Goal: Task Accomplishment & Management: Manage account settings

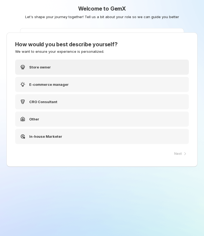
click at [64, 69] on div "Store owner" at bounding box center [102, 66] width 174 height 15
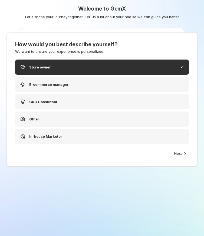
drag, startPoint x: 180, startPoint y: 154, endPoint x: 177, endPoint y: 153, distance: 3.9
click at [182, 154] on icon "button" at bounding box center [184, 153] width 5 height 5
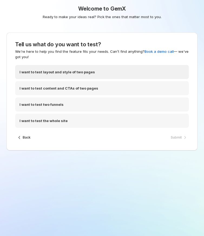
click at [66, 71] on p "I want to test layout and style of two pages" at bounding box center [56, 71] width 75 height 5
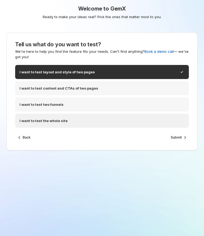
drag, startPoint x: 173, startPoint y: 138, endPoint x: 140, endPoint y: 125, distance: 35.4
click at [173, 138] on span "Submit" at bounding box center [176, 137] width 11 height 4
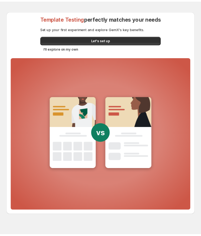
scroll to position [9, 0]
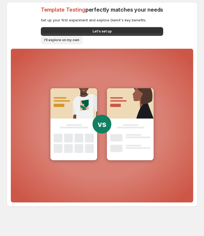
click at [71, 40] on span "I'll explore on my own" at bounding box center [61, 40] width 35 height 4
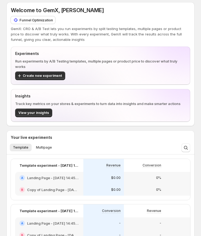
scroll to position [14, 0]
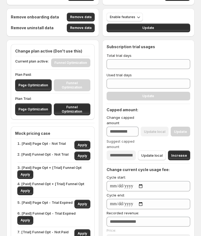
type input "***"
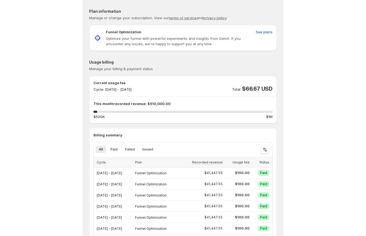
scroll to position [15, 0]
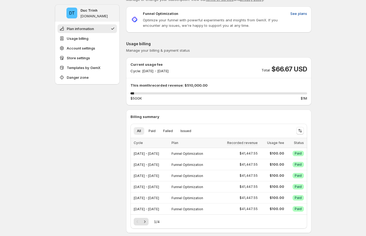
click at [299, 14] on span "See plans" at bounding box center [299, 13] width 17 height 5
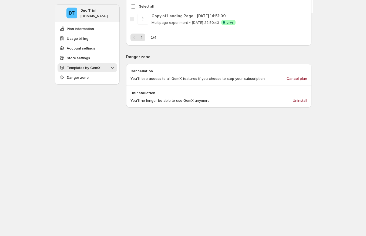
scroll to position [634, 0]
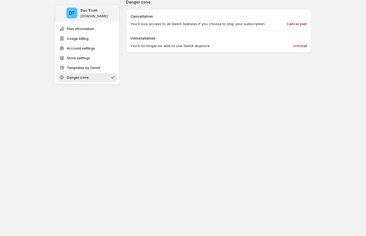
click at [300, 21] on span "Cancel plan" at bounding box center [297, 23] width 21 height 5
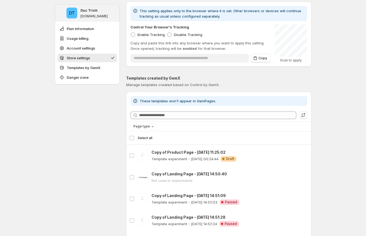
scroll to position [318, 0]
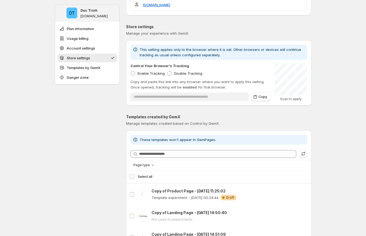
click at [328, 80] on div "DT Duc Trinh ducky-gemx-33.myshopify.com Plan information Usage billing Account…" at bounding box center [183, 117] width 366 height 870
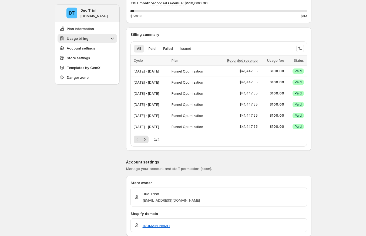
scroll to position [45, 0]
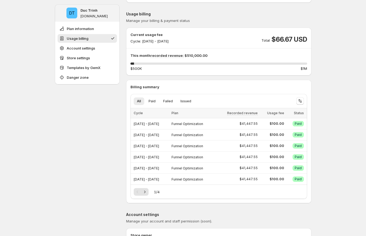
click at [288, 38] on span "$66.67 USD" at bounding box center [289, 39] width 35 height 9
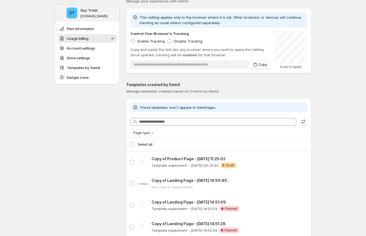
scroll to position [72, 0]
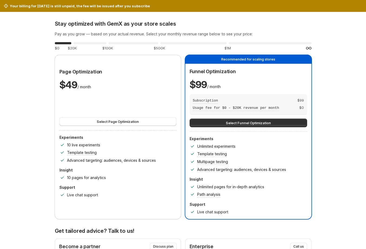
click at [0, 0] on button "Upgrade plan" at bounding box center [0, 0] width 0 height 0
click at [250, 102] on div "Subscription $ 99" at bounding box center [248, 101] width 111 height 6
click at [92, 11] on div "Your billing for Sep 2025 is still unpaid, the fee will be issued after you sub…" at bounding box center [183, 6] width 366 height 12
click at [201, 38] on div "Stay optimized with GemX as your store scales Pay as you grow — based on your a…" at bounding box center [183, 120] width 257 height 199
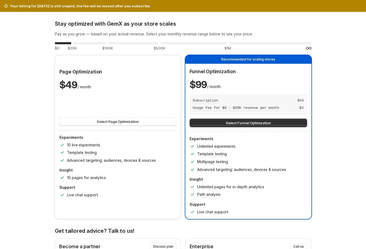
click at [242, 53] on div "Stay optimized with GemX as your store scales Pay as you grow — based on your a…" at bounding box center [183, 120] width 257 height 199
click at [59, 5] on p "Your billing for Sep 2025 is still unpaid, the fee will be issued after you sub…" at bounding box center [80, 5] width 140 height 5
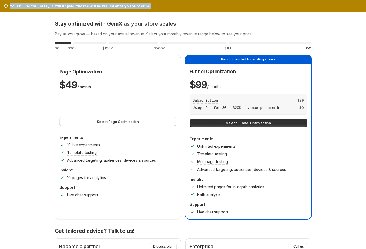
click at [59, 5] on p "Your billing for Sep 2025 is still unpaid, the fee will be issued after you sub…" at bounding box center [80, 5] width 140 height 5
click at [282, 122] on button "Select Funnel Optimization" at bounding box center [249, 123] width 118 height 9
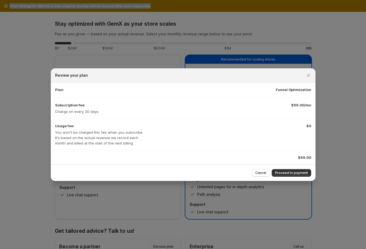
click at [291, 171] on span "Proceed to payment" at bounding box center [291, 173] width 33 height 4
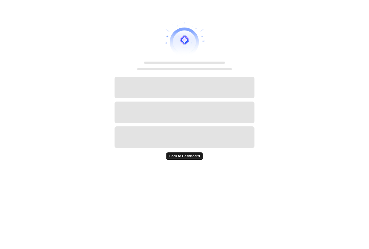
click at [196, 157] on span "Back to Dashboard" at bounding box center [184, 156] width 31 height 4
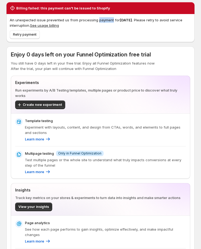
click at [41, 25] on button "See usage billing" at bounding box center [44, 25] width 29 height 4
drag, startPoint x: 177, startPoint y: 75, endPoint x: 44, endPoint y: 25, distance: 142.8
click at [38, 22] on div at bounding box center [38, 22] width 0 height 0
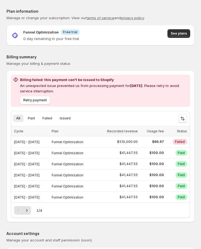
drag, startPoint x: 44, startPoint y: 25, endPoint x: 162, endPoint y: 120, distance: 151.5
click at [162, 120] on div "All Paid Failed Issued" at bounding box center [93, 118] width 161 height 8
click at [39, 102] on span "Retry payment" at bounding box center [35, 100] width 24 height 4
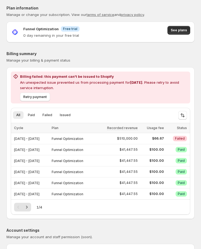
drag, startPoint x: 43, startPoint y: 95, endPoint x: 56, endPoint y: 95, distance: 13.2
click at [44, 95] on span "Retry payment" at bounding box center [35, 97] width 24 height 4
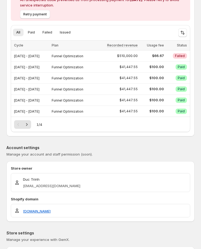
scroll to position [0, 0]
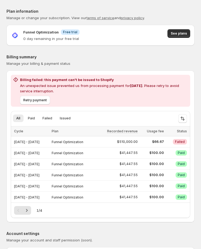
click at [106, 106] on div "Billing failed: this payment can't be issued to Shopify An unexpected issue pre…" at bounding box center [100, 91] width 179 height 32
click at [117, 98] on div "Retry payment" at bounding box center [103, 99] width 170 height 11
click at [56, 39] on p "0 day remaining in your free trial" at bounding box center [51, 38] width 56 height 5
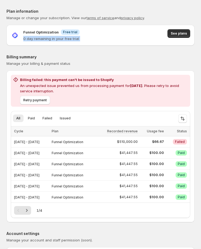
click at [24, 37] on p "0 day remaining in your free trial" at bounding box center [51, 38] width 56 height 5
click at [69, 29] on span "Info Free trial" at bounding box center [70, 31] width 19 height 5
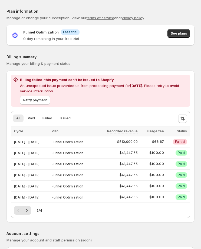
click at [69, 29] on span "Info Free trial" at bounding box center [70, 31] width 19 height 5
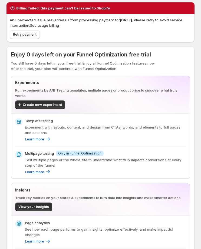
click at [32, 52] on span "Enjoy 0 days left on your Funnel Optimization free trial" at bounding box center [81, 54] width 140 height 6
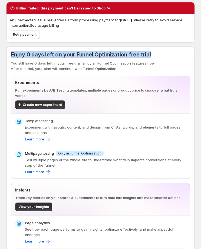
drag, startPoint x: 32, startPoint y: 52, endPoint x: 41, endPoint y: 51, distance: 9.2
click at [32, 52] on span "Enjoy 0 days left on your Funnel Optimization free trial" at bounding box center [81, 54] width 140 height 6
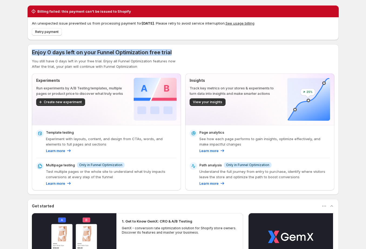
click at [157, 52] on span "Enjoy 0 days left on your Funnel Optimization free trial" at bounding box center [102, 52] width 140 height 6
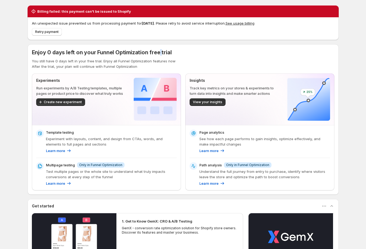
click at [157, 52] on span "Enjoy 0 days left on your Funnel Optimization free trial" at bounding box center [102, 52] width 140 height 6
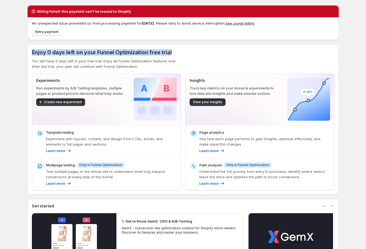
click at [157, 52] on span "Enjoy 0 days left on your Funnel Optimization free trial" at bounding box center [102, 52] width 140 height 6
click at [175, 55] on div "Enjoy 0 days left on your Funnel Optimization free trial" at bounding box center [183, 53] width 303 height 8
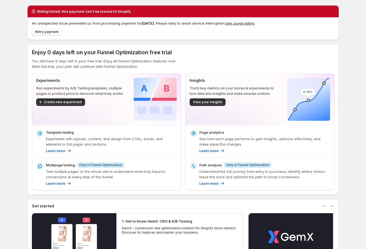
click at [117, 52] on span "Enjoy 0 days left on your Funnel Optimization free trial" at bounding box center [102, 52] width 140 height 6
click at [162, 49] on div "Enjoy 0 days left on your Funnel Optimization free trial" at bounding box center [102, 53] width 140 height 8
click at [158, 42] on div at bounding box center [158, 42] width 0 height 0
click at [171, 54] on div "Enjoy 0 days left on your Funnel Optimization free trial" at bounding box center [183, 53] width 303 height 8
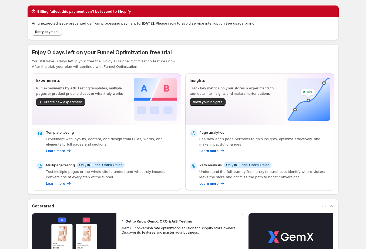
click at [171, 54] on div "Enjoy 0 days left on your Funnel Optimization free trial" at bounding box center [183, 53] width 303 height 8
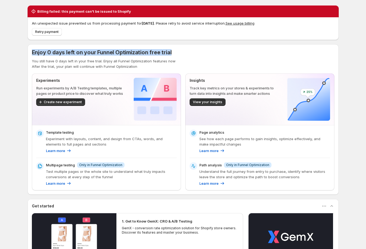
click at [171, 54] on div "Enjoy 0 days left on your Funnel Optimization free trial" at bounding box center [183, 53] width 303 height 8
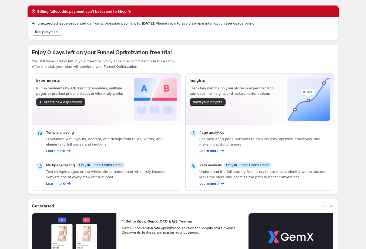
click at [166, 18] on div "An unexpected issue prevented us from processing payment for Sep 2025 . Please …" at bounding box center [183, 28] width 311 height 23
click at [162, 14] on div at bounding box center [162, 14] width 0 height 0
click at [166, 25] on p "An unexpected issue prevented us from processing payment for Sep 2025 . Please …" at bounding box center [183, 23] width 303 height 5
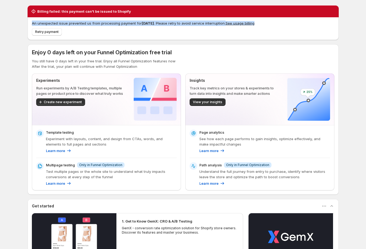
click at [166, 25] on p "An unexpected issue prevented us from processing payment for Sep 2025 . Please …" at bounding box center [183, 23] width 303 height 5
click at [184, 32] on div "Retry payment" at bounding box center [182, 31] width 305 height 10
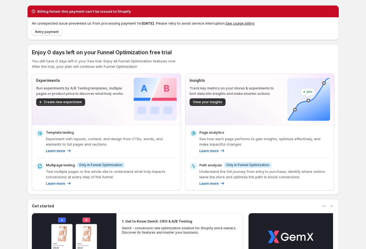
click at [198, 24] on p "An unexpected issue prevented us from processing payment for Sep 2025 . Please …" at bounding box center [183, 23] width 303 height 5
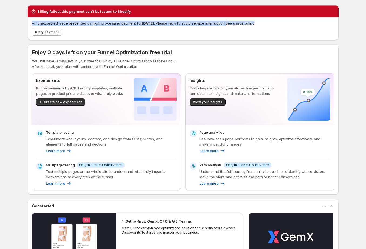
click at [198, 24] on p "An unexpected issue prevented us from processing payment for Sep 2025 . Please …" at bounding box center [183, 23] width 303 height 5
click at [171, 33] on div "Retry payment" at bounding box center [182, 31] width 305 height 10
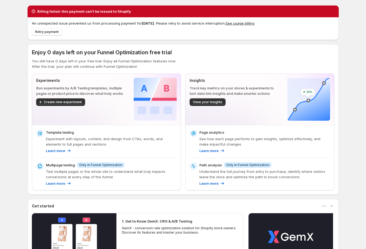
click at [169, 26] on div "Retry payment" at bounding box center [182, 31] width 305 height 10
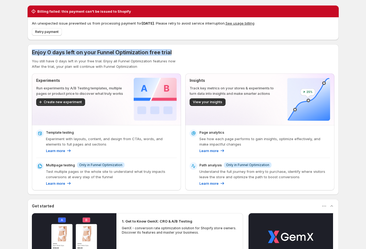
click at [169, 26] on div "Retry payment" at bounding box center [182, 31] width 305 height 10
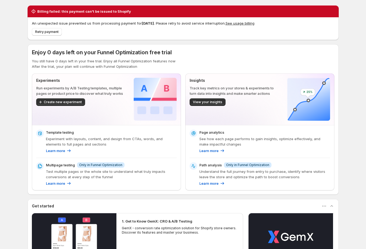
click at [169, 25] on p "An unexpected issue prevented us from processing payment for Sep 2025 . Please …" at bounding box center [183, 23] width 303 height 5
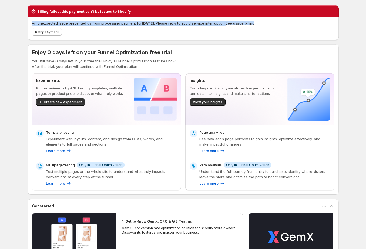
click at [169, 25] on p "An unexpected issue prevented us from processing payment for Sep 2025 . Please …" at bounding box center [183, 23] width 303 height 5
click at [135, 23] on p "An unexpected issue prevented us from processing payment for Sep 2025 . Please …" at bounding box center [183, 23] width 303 height 5
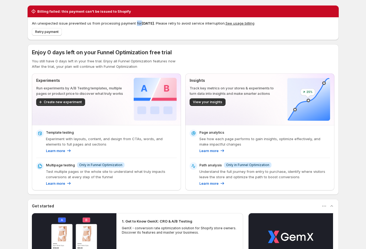
click at [135, 23] on p "An unexpected issue prevented us from processing payment for Sep 2025 . Please …" at bounding box center [183, 23] width 303 height 5
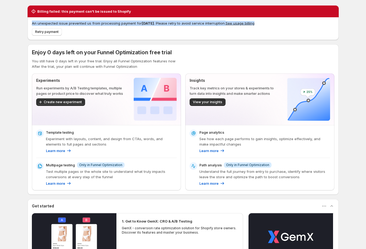
click at [135, 23] on p "An unexpected issue prevented us from processing payment for Sep 2025 . Please …" at bounding box center [183, 23] width 303 height 5
click at [146, 26] on div "Retry payment" at bounding box center [182, 31] width 305 height 10
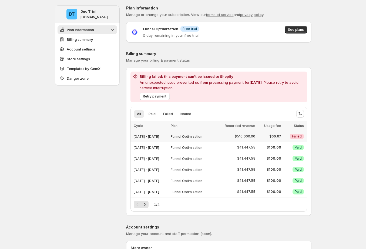
click at [255, 137] on span "$510,000.00" at bounding box center [245, 136] width 21 height 4
click at [159, 95] on span "Retry payment" at bounding box center [155, 96] width 24 height 4
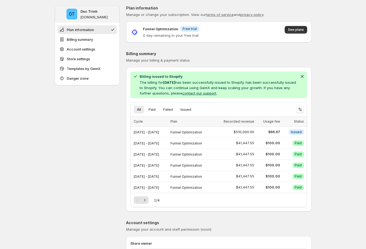
click at [210, 84] on p "The billing for [DATE] has been successfully issued to Shopify. has been succes…" at bounding box center [219, 88] width 158 height 16
click at [210, 84] on p "The billing for Sep 2025 has been successfully issued to Shopify. has been succ…" at bounding box center [219, 88] width 158 height 16
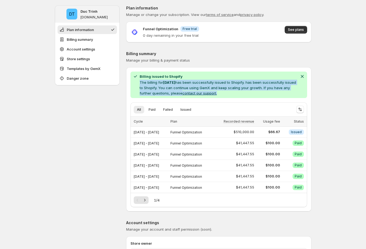
click at [210, 84] on p "The billing for Sep 2025 has been successfully issued to Shopify. has been succ…" at bounding box center [219, 88] width 158 height 16
click at [251, 89] on p "The billing for Sep 2025 has been successfully issued to Shopify. has been succ…" at bounding box center [219, 88] width 158 height 16
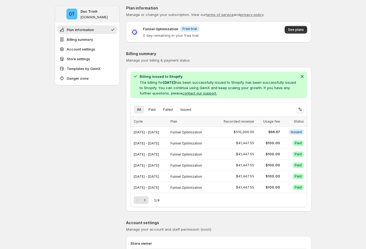
click at [202, 83] on p "The billing for Sep 2025 has been successfully issued to Shopify. has been succ…" at bounding box center [219, 88] width 158 height 16
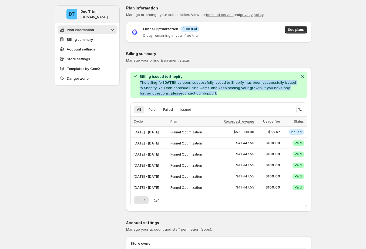
click at [202, 83] on p "The billing for Sep 2025 has been successfully issued to Shopify. has been succ…" at bounding box center [219, 88] width 158 height 16
click at [265, 82] on p "The billing for Sep 2025 has been successfully issued to Shopify. has been succ…" at bounding box center [219, 88] width 158 height 16
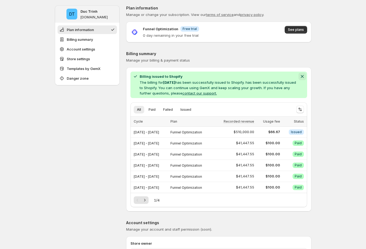
click at [304, 76] on icon "Dismiss notification" at bounding box center [302, 76] width 3 height 3
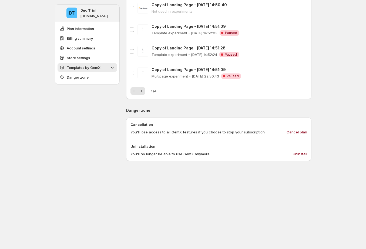
scroll to position [486, 0]
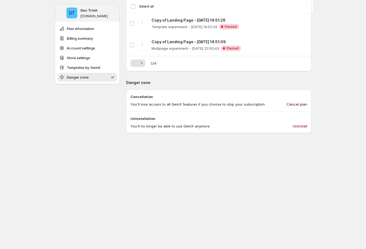
click at [304, 103] on span "Cancel plan" at bounding box center [297, 104] width 21 height 5
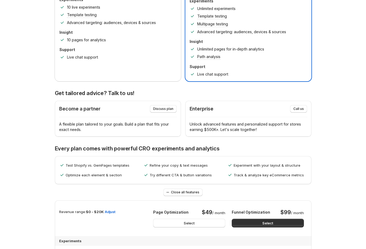
scroll to position [0, 0]
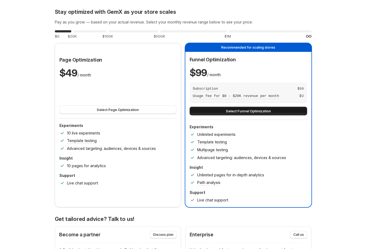
click at [293, 108] on button "Select Funnel Optimization" at bounding box center [249, 111] width 118 height 9
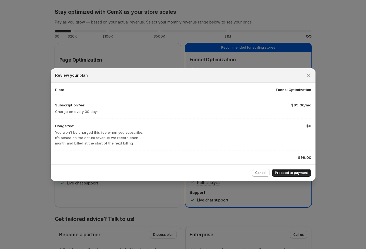
click at [301, 170] on button "Proceed to payment" at bounding box center [291, 173] width 39 height 8
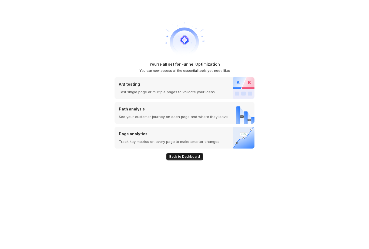
click at [183, 154] on button "Back to Dashboard" at bounding box center [184, 157] width 37 height 8
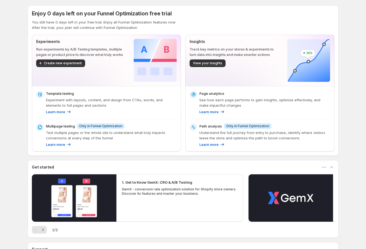
click at [54, 11] on span "Enjoy 0 days left on your Funnel Optimization free trial" at bounding box center [102, 13] width 140 height 6
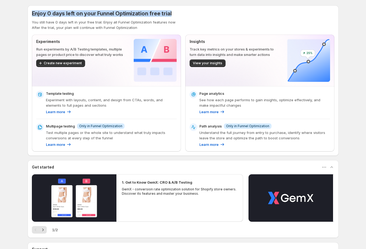
click at [54, 11] on span "Enjoy 0 days left on your Funnel Optimization free trial" at bounding box center [102, 13] width 140 height 6
click at [76, 13] on span "Enjoy 0 days left on your Funnel Optimization free trial" at bounding box center [102, 13] width 140 height 6
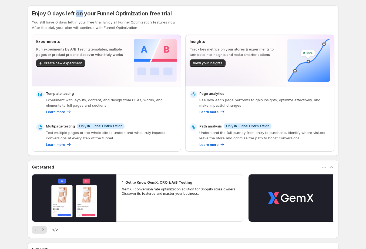
click at [76, 13] on span "Enjoy 0 days left on your Funnel Optimization free trial" at bounding box center [102, 13] width 140 height 6
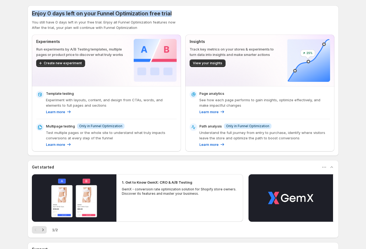
click at [76, 13] on span "Enjoy 0 days left on your Funnel Optimization free trial" at bounding box center [102, 13] width 140 height 6
click at [58, 12] on span "Enjoy 0 days left on your Funnel Optimization free trial" at bounding box center [102, 13] width 140 height 6
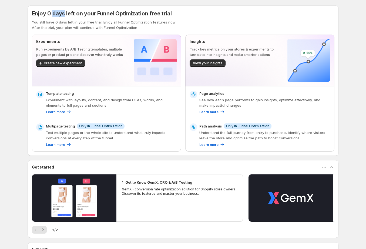
click at [58, 12] on span "Enjoy 0 days left on your Funnel Optimization free trial" at bounding box center [102, 13] width 140 height 6
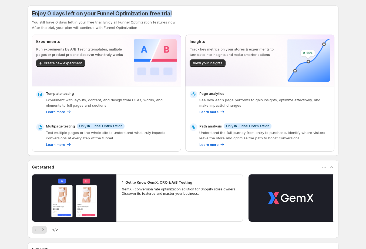
click at [58, 12] on span "Enjoy 0 days left on your Funnel Optimization free trial" at bounding box center [102, 13] width 140 height 6
drag, startPoint x: 31, startPoint y: 12, endPoint x: 54, endPoint y: 11, distance: 23.6
click at [54, 11] on div "Enjoy 0 days left on your Funnel Optimization free trial You still have 0 days …" at bounding box center [183, 80] width 311 height 151
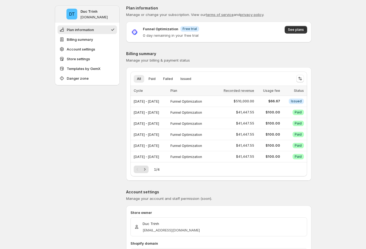
click at [196, 35] on p "0 day remaining in your free trial" at bounding box center [171, 35] width 56 height 5
click at [282, 83] on div "All Paid Failed Issued More views All Paid Failed Issued More views" at bounding box center [212, 79] width 162 height 12
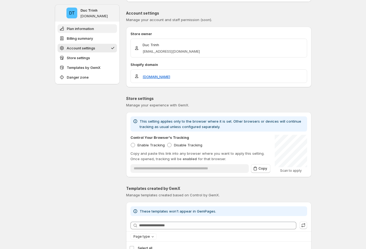
scroll to position [175, 0]
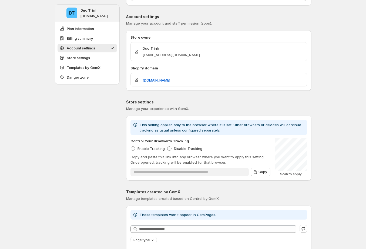
click at [105, 112] on div "DT Duc Trinh ducky-gemx-33.myshopify.com Plan information Billing summary Accou…" at bounding box center [87, 220] width 65 height 781
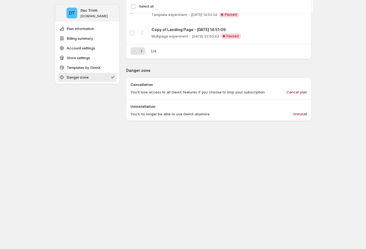
scroll to position [567, 0]
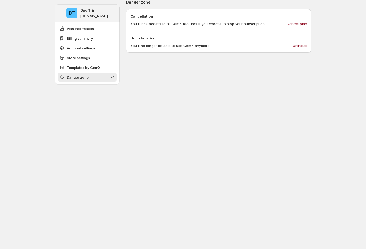
drag, startPoint x: 97, startPoint y: 131, endPoint x: 0, endPoint y: 104, distance: 100.2
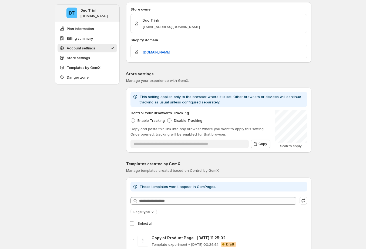
click at [325, 73] on div "DT Duc Trinh ducky-gemx-33.myshopify.com Plan information Billing summary Accou…" at bounding box center [183, 204] width 366 height 816
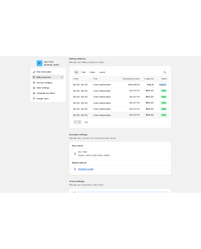
scroll to position [0, 0]
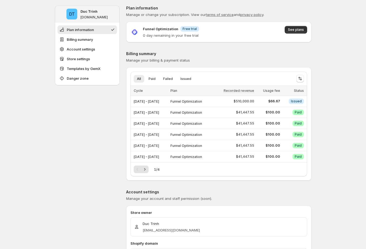
click at [158, 64] on div "Billing summary Manage your billing & payment status All Paid Failed Issued Mor…" at bounding box center [218, 116] width 185 height 130
click at [160, 28] on p "Funnel Optimization" at bounding box center [160, 28] width 35 height 5
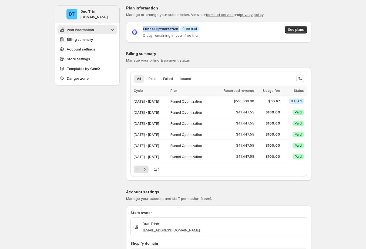
click at [160, 28] on p "Funnel Optimization" at bounding box center [160, 28] width 35 height 5
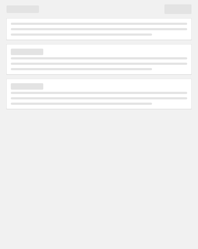
click at [168, 78] on div "Page loading" at bounding box center [98, 63] width 185 height 91
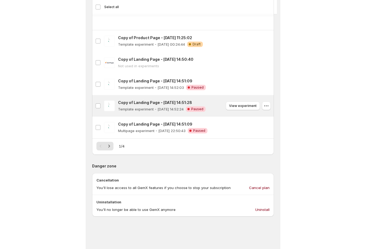
scroll to position [485, 0]
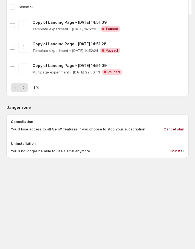
click at [182, 116] on div "Cancellation You'll lose access to all GemX features if you choose to stop your…" at bounding box center [97, 126] width 182 height 22
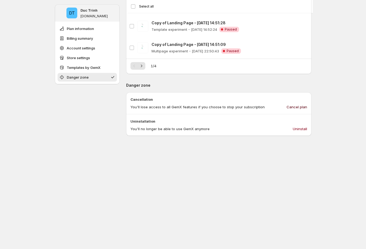
click at [198, 108] on span "Cancel plan" at bounding box center [297, 106] width 21 height 5
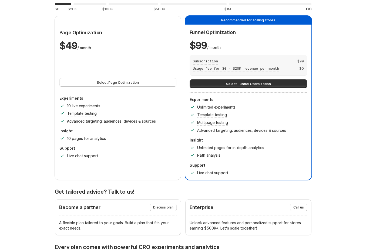
scroll to position [0, 0]
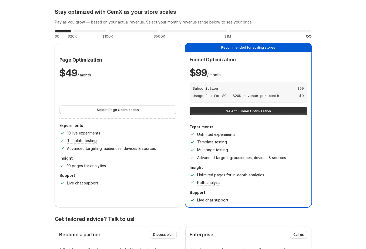
scroll to position [3, 0]
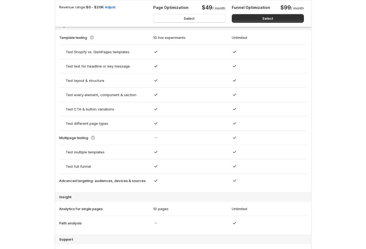
scroll to position [279, 0]
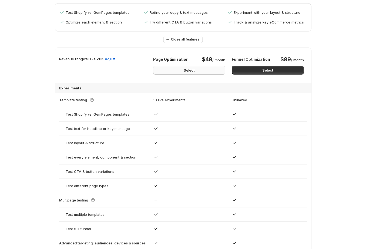
click at [195, 68] on span "Select" at bounding box center [189, 70] width 11 height 5
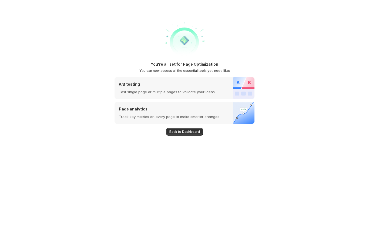
click at [188, 130] on span "Back to Dashboard" at bounding box center [184, 132] width 31 height 4
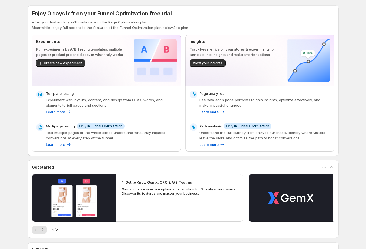
scroll to position [57, 0]
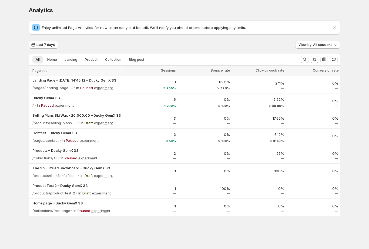
click at [82, 29] on p "Enjoy unlimited Page Analytics for now as an early bird benefit. We'll notify y…" at bounding box center [187, 27] width 290 height 5
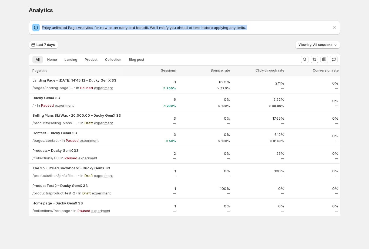
click at [82, 29] on p "Enjoy unlimited Page Analytics for now as an early bird benefit. We'll notify y…" at bounding box center [187, 27] width 290 height 5
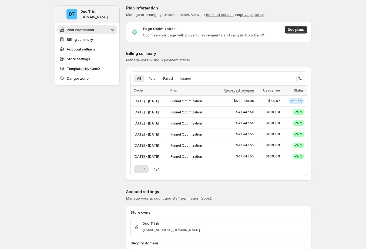
click at [168, 28] on p "Page Optimization" at bounding box center [159, 28] width 33 height 5
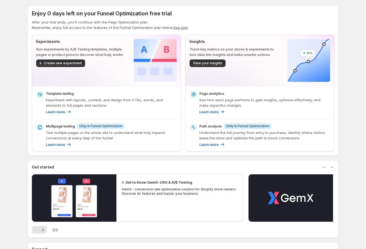
click at [111, 14] on span "Enjoy 0 days left on your Funnel Optimization free trial" at bounding box center [102, 13] width 140 height 6
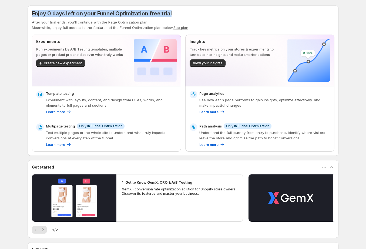
click at [111, 14] on span "Enjoy 0 days left on your Funnel Optimization free trial" at bounding box center [102, 13] width 140 height 6
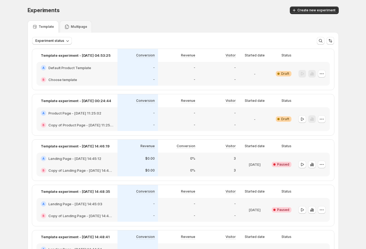
click at [84, 28] on p "Multipage" at bounding box center [79, 27] width 16 height 4
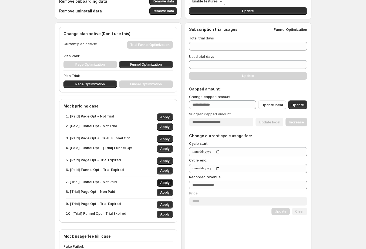
scroll to position [59, 0]
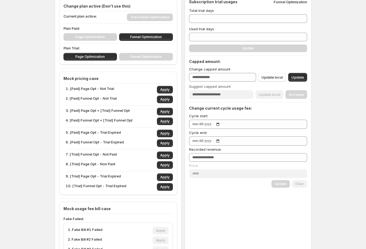
click at [89, 132] on p "5. [Paid] Page Opt - Trial Expired" at bounding box center [93, 134] width 55 height 8
click at [116, 111] on p "3. [Paid] Page Opt + [Trial] Funnel Opt" at bounding box center [98, 112] width 64 height 8
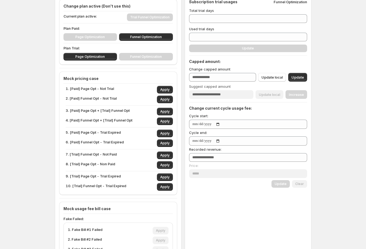
click at [110, 157] on p "7. [Trial] Funnel Opt - Not Paid" at bounding box center [91, 156] width 51 height 8
click at [116, 153] on p "7. [Trial] Funnel Opt - Not Paid" at bounding box center [91, 156] width 51 height 8
click at [113, 164] on p "8. [Trial] Page Opt - Non Paid" at bounding box center [90, 165] width 49 height 8
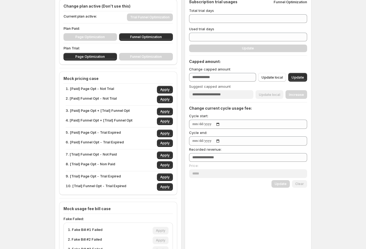
drag, startPoint x: 118, startPoint y: 173, endPoint x: 127, endPoint y: 147, distance: 27.3
click at [118, 174] on p "9. [Trial] Page Opt - Trial Expired" at bounding box center [93, 178] width 55 height 8
click at [167, 87] on button "Apply" at bounding box center [165, 90] width 16 height 8
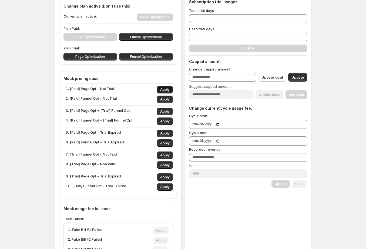
click at [167, 87] on button "Apply" at bounding box center [165, 90] width 16 height 8
click at [48, 74] on div "Sync access token Handle sync Disconnect web pixel Disconnect Remove onboarding…" at bounding box center [183, 180] width 366 height 478
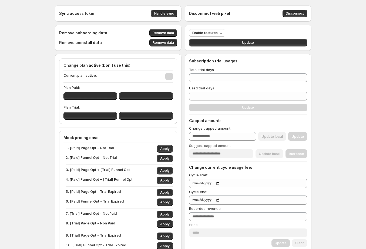
scroll to position [7, 0]
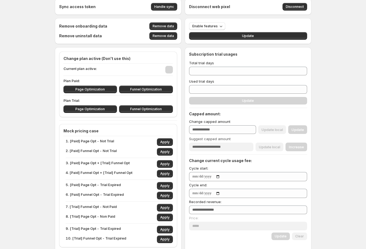
type input "**"
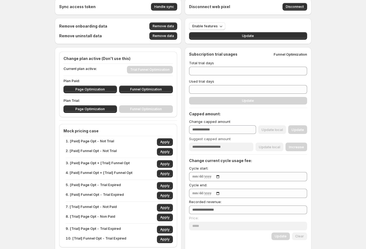
type input "*********"
type input "****"
type input "***"
click at [149, 109] on div "Page Optimization Funnel Optimization" at bounding box center [118, 109] width 109 height 8
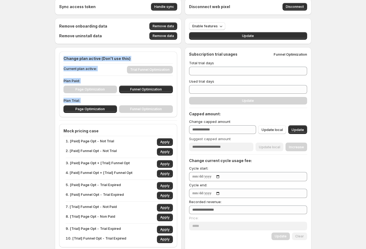
click at [149, 109] on div "Page Optimization Funnel Optimization" at bounding box center [118, 109] width 109 height 8
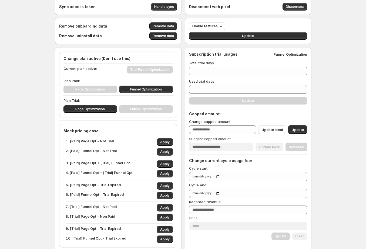
click at [94, 90] on div "Page Optimization Funnel Optimization" at bounding box center [118, 90] width 109 height 8
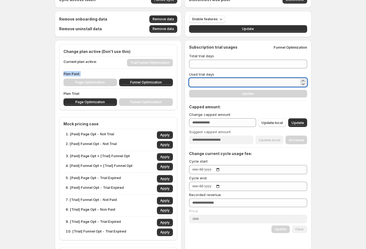
click at [205, 82] on input "**" at bounding box center [244, 82] width 110 height 9
click at [155, 115] on div "Change plan active (Don't use this) Current plan active: Trial Funnel Optimizat…" at bounding box center [118, 238] width 118 height 386
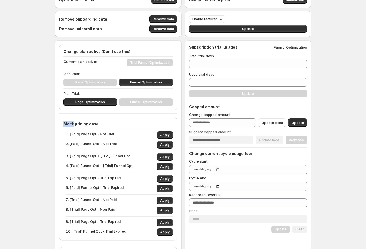
click at [155, 115] on div "Change plan active (Don't use this) Current plan active: Trial Funnel Optimizat…" at bounding box center [118, 238] width 118 height 386
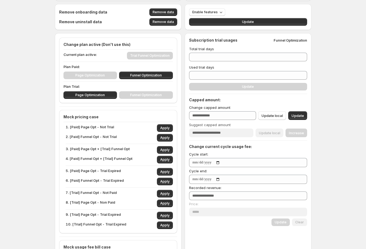
click at [99, 130] on p "1. [Paid] Page Opt - Not Trial" at bounding box center [90, 128] width 48 height 8
drag, startPoint x: 99, startPoint y: 130, endPoint x: 112, endPoint y: 126, distance: 13.9
click at [99, 130] on p "1. [Paid] Page Opt - Not Trial" at bounding box center [90, 128] width 48 height 8
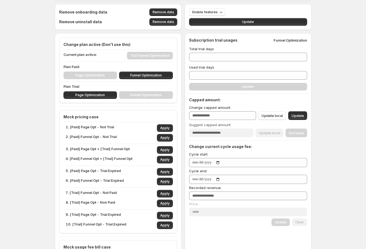
click at [127, 126] on div "1. [Paid] Page Opt - Not Trial Apply" at bounding box center [119, 128] width 107 height 8
click at [101, 127] on p "1. [Paid] Page Opt - Not Trial" at bounding box center [90, 128] width 48 height 8
click at [166, 126] on span "Apply" at bounding box center [164, 128] width 9 height 4
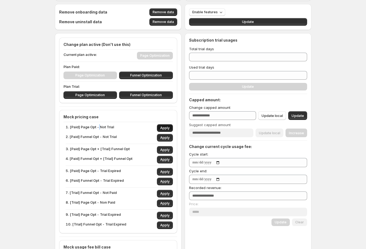
click at [166, 126] on span "Apply" at bounding box center [164, 128] width 9 height 4
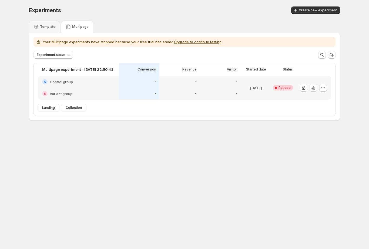
click at [141, 42] on p "Your Multipage experiments have stopped because your free trial has ended. Upgr…" at bounding box center [132, 41] width 179 height 5
click at [304, 87] on icon "button" at bounding box center [303, 88] width 3 height 4
click at [83, 38] on div "Your Multipage experiments have stopped because your free trial has ended. Upgr…" at bounding box center [185, 42] width 302 height 10
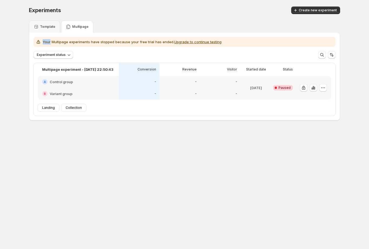
click at [79, 32] on div at bounding box center [79, 32] width 0 height 0
click at [127, 45] on div "Your Multipage experiments have stopped because your free trial has ended. Upgr…" at bounding box center [185, 42] width 302 height 10
click at [53, 30] on div "Template" at bounding box center [44, 27] width 31 height 12
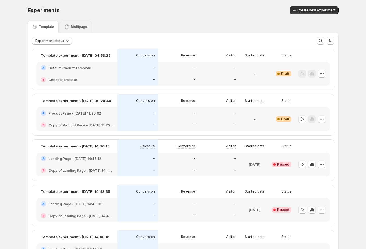
click at [86, 28] on p "Multipage" at bounding box center [79, 27] width 16 height 4
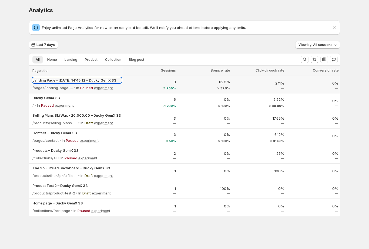
click at [92, 80] on p "Landing Page - [DATE] 14:45:12 – Ducky GemX 33" at bounding box center [76, 80] width 89 height 5
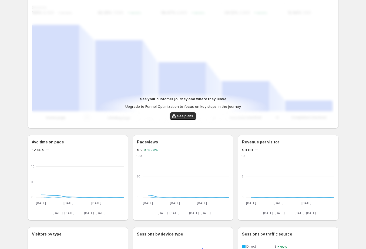
scroll to position [153, 0]
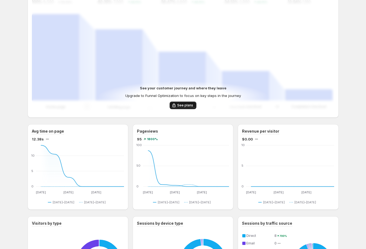
click at [190, 108] on button "See plans" at bounding box center [183, 106] width 27 height 8
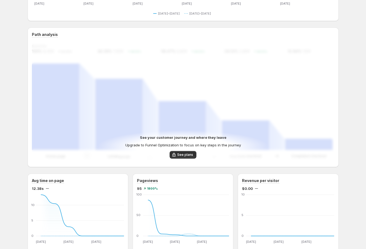
scroll to position [97, 0]
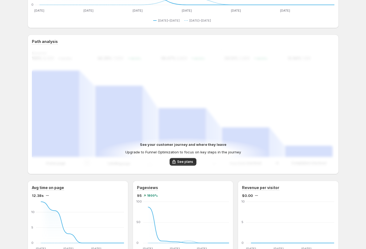
click at [162, 152] on p "Upgrade to Funnel Optimization to focus on key steps in the journey" at bounding box center [183, 151] width 116 height 5
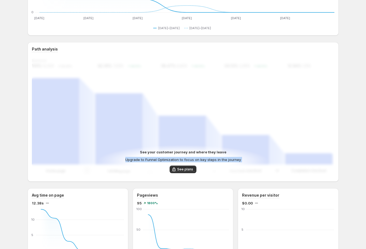
scroll to position [93, 0]
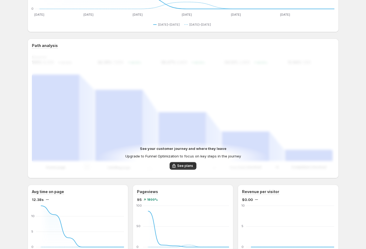
click at [231, 135] on div "See your customer journey and where they leave Upgrade to Funnel Optimization t…" at bounding box center [183, 113] width 303 height 121
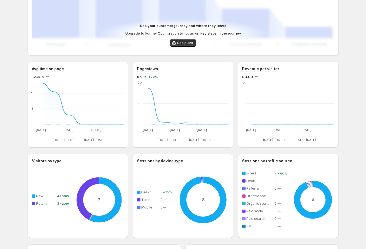
scroll to position [45, 0]
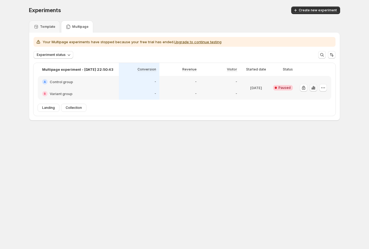
click at [313, 88] on icon "button" at bounding box center [313, 88] width 1 height 4
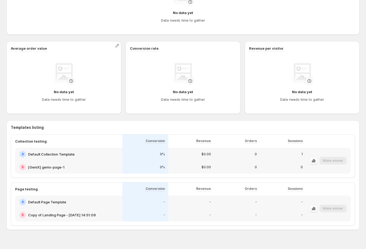
scroll to position [132, 0]
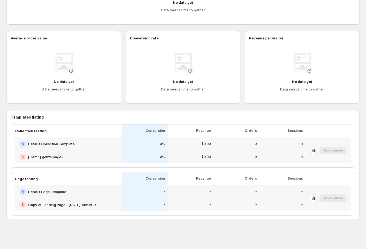
click at [316, 149] on icon "button" at bounding box center [313, 150] width 5 height 5
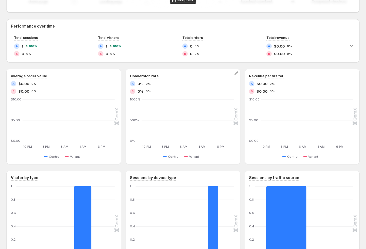
scroll to position [251, 0]
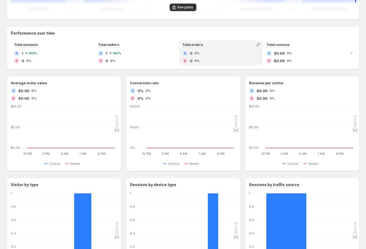
click at [198, 54] on span "0%" at bounding box center [197, 53] width 5 height 3
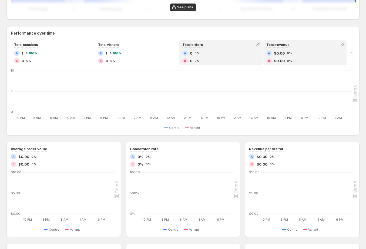
click at [283, 54] on span "$0.00" at bounding box center [279, 53] width 11 height 5
click at [218, 59] on div "B 0 0%" at bounding box center [220, 60] width 77 height 5
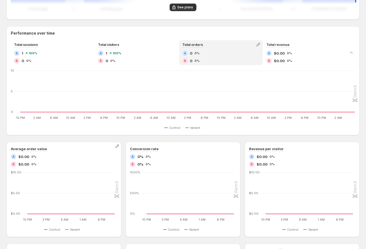
click at [52, 167] on div "Average order value A $0.00 0% B $0.00 0% 10 PM 10 PM 3 PM 3 PM 8 AM 8 AM 1 AM …" at bounding box center [64, 189] width 106 height 87
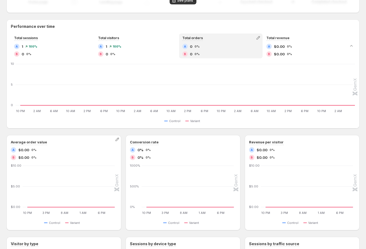
scroll to position [261, 0]
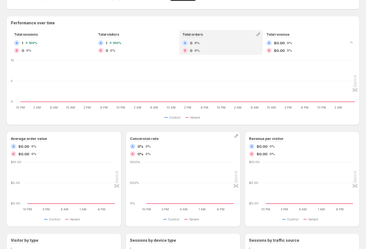
click at [135, 144] on div "A" at bounding box center [132, 146] width 5 height 5
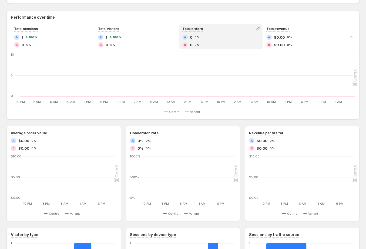
scroll to position [158, 0]
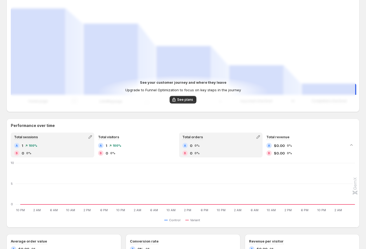
click at [31, 155] on div "B 0 0%" at bounding box center [52, 153] width 77 height 5
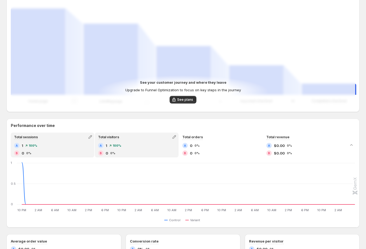
click at [125, 141] on div "Total visitors A 1 100% B 0 0%" at bounding box center [136, 145] width 82 height 24
click at [45, 148] on div "A 1 100% B 0 0%" at bounding box center [52, 149] width 77 height 13
click at [127, 144] on div "A 1 100%" at bounding box center [136, 145] width 77 height 5
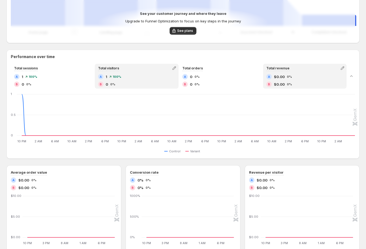
scroll to position [345, 0]
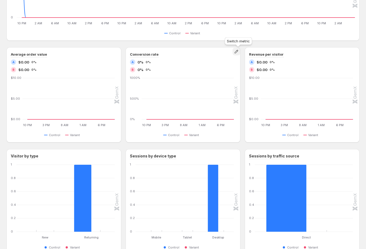
click at [239, 53] on icon "button" at bounding box center [236, 51] width 5 height 5
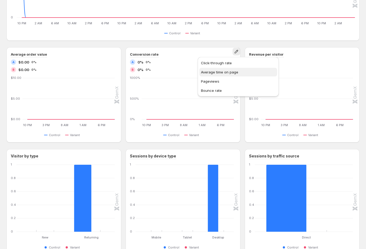
click at [224, 70] on span "Average time on page" at bounding box center [219, 72] width 37 height 4
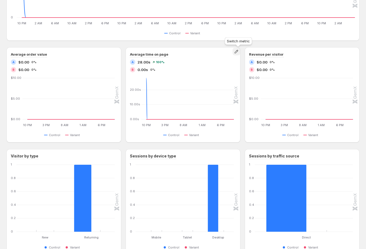
click at [237, 52] on icon "button" at bounding box center [236, 51] width 5 height 5
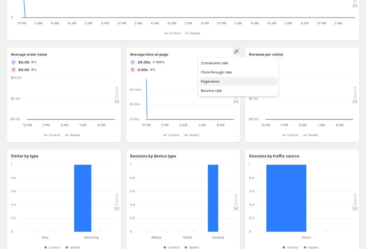
click at [227, 81] on span "Pageviews" at bounding box center [238, 81] width 75 height 5
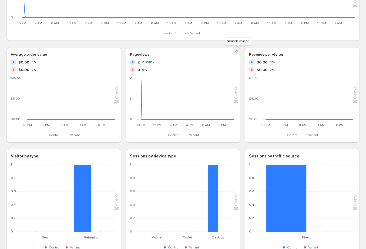
click at [238, 52] on icon "button" at bounding box center [237, 52] width 4 height 4
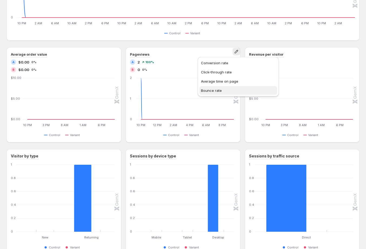
click at [220, 91] on span "Bounce rate" at bounding box center [211, 90] width 21 height 4
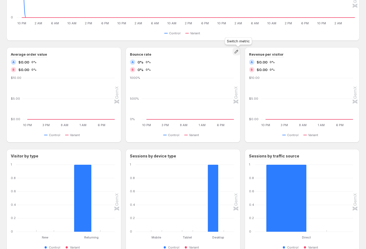
click at [238, 51] on icon "button" at bounding box center [236, 51] width 5 height 5
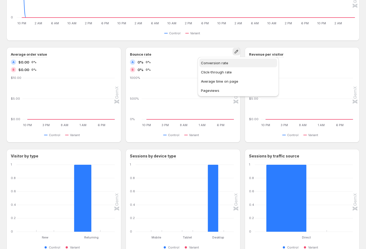
click at [226, 59] on button "Conversion rate" at bounding box center [238, 63] width 78 height 9
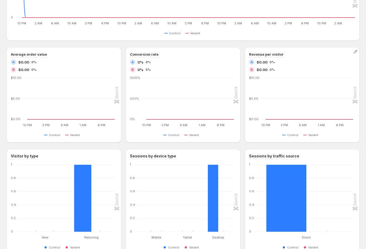
click at [247, 51] on div "Revenue per visitor A $0.00 0% B $0.00 0% 10 PM 10 PM 3 PM 3 PM 8 AM 8 AM 1 AM …" at bounding box center [302, 94] width 115 height 95
click at [238, 53] on icon "button" at bounding box center [236, 51] width 5 height 5
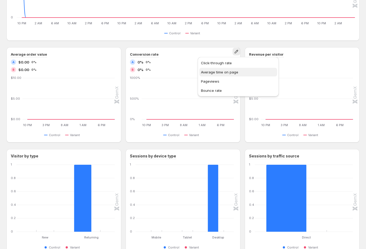
click at [230, 73] on span "Average time on page" at bounding box center [219, 72] width 37 height 4
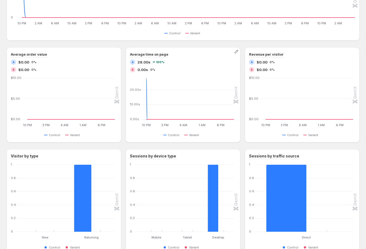
click at [141, 62] on span "28.00s" at bounding box center [144, 61] width 13 height 5
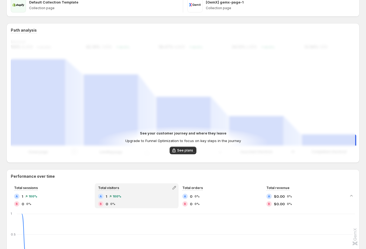
scroll to position [0, 0]
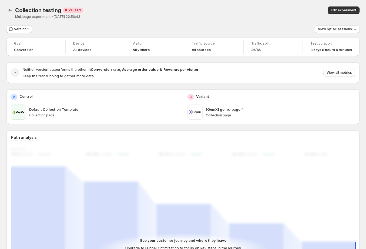
click at [128, 11] on div "Collection testing Critical Complete Paused" at bounding box center [108, 10] width 187 height 8
click at [67, 11] on icon at bounding box center [65, 10] width 5 height 5
click at [57, 17] on p "Multipage experiment - [DATE] 22:50:43" at bounding box center [108, 17] width 187 height 4
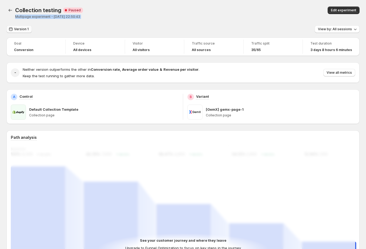
click at [23, 29] on span "Version 1" at bounding box center [21, 29] width 15 height 4
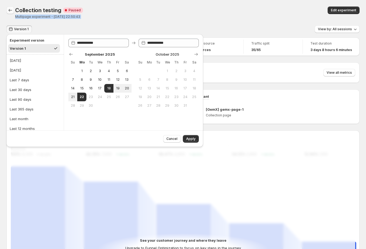
click at [12, 11] on icon "Back" at bounding box center [10, 10] width 5 height 5
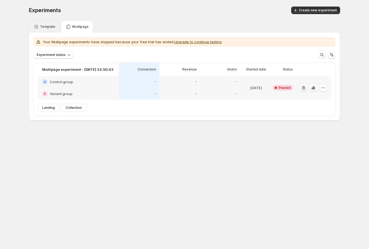
drag, startPoint x: 45, startPoint y: 24, endPoint x: 55, endPoint y: 27, distance: 11.0
click at [45, 24] on div "Template" at bounding box center [44, 27] width 31 height 12
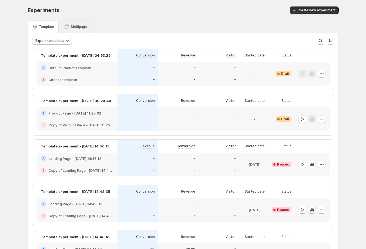
click at [79, 26] on p "Multipage" at bounding box center [79, 27] width 16 height 4
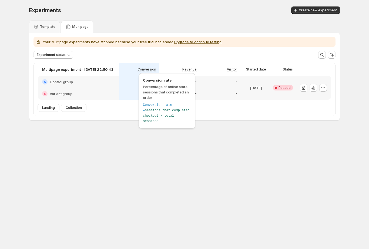
click at [155, 82] on span "Conversion rate" at bounding box center [167, 80] width 48 height 5
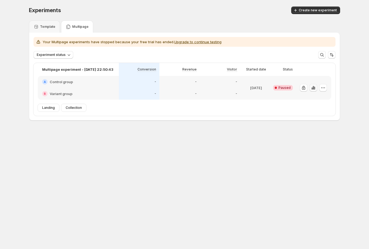
click at [314, 89] on icon "button" at bounding box center [313, 87] width 5 height 5
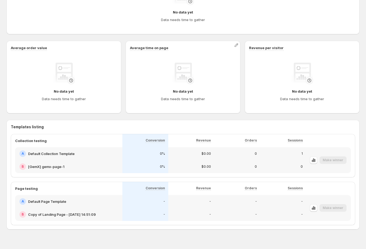
scroll to position [132, 0]
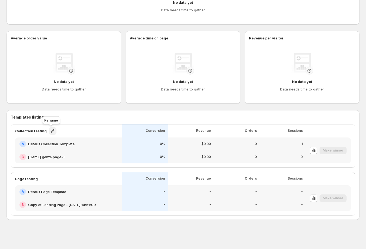
click at [54, 132] on icon "button" at bounding box center [52, 130] width 5 height 5
click at [249, 144] on div "0" at bounding box center [237, 144] width 39 height 4
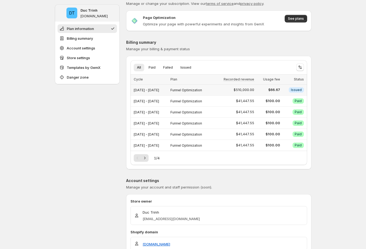
scroll to position [4, 0]
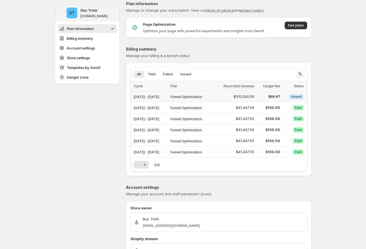
click at [294, 95] on span "Issued" at bounding box center [296, 97] width 11 height 4
click at [154, 71] on button "Paid" at bounding box center [152, 75] width 14 height 8
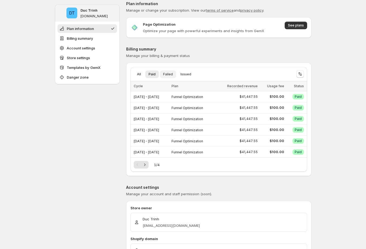
click at [172, 73] on span "Failed" at bounding box center [168, 74] width 10 height 4
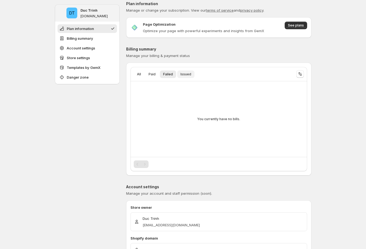
click at [190, 74] on span "Issued" at bounding box center [186, 74] width 11 height 4
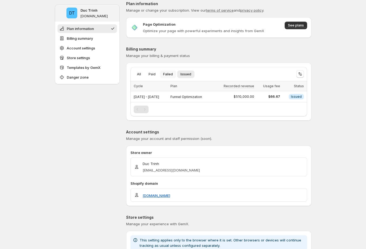
click at [169, 74] on span "Failed" at bounding box center [168, 74] width 10 height 4
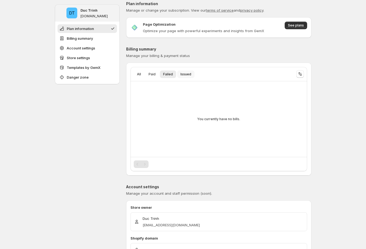
click at [186, 74] on span "Issued" at bounding box center [186, 74] width 11 height 4
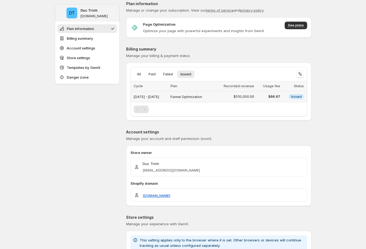
click at [254, 97] on span "$510,000.00" at bounding box center [244, 97] width 21 height 4
click at [144, 71] on button "All" at bounding box center [139, 75] width 11 height 8
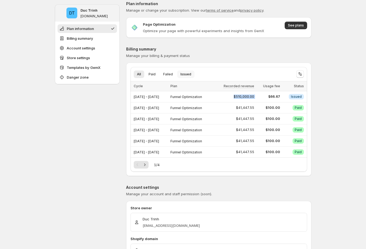
click at [188, 74] on span "Issued" at bounding box center [186, 74] width 11 height 4
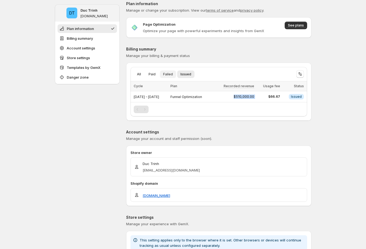
click at [171, 75] on span "Failed" at bounding box center [168, 74] width 10 height 4
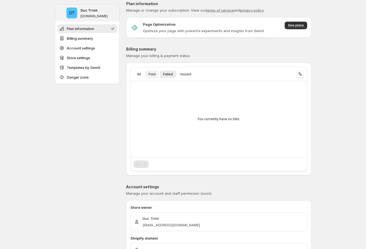
click at [156, 75] on span "Paid" at bounding box center [152, 74] width 7 height 4
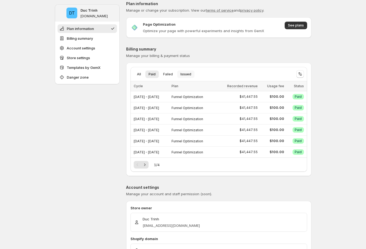
click at [192, 75] on button "Issued" at bounding box center [185, 75] width 17 height 8
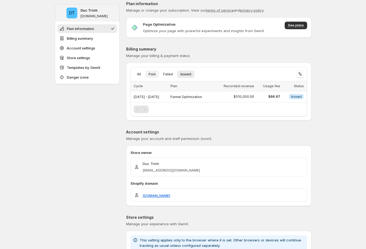
click at [148, 78] on button "Paid" at bounding box center [152, 75] width 14 height 8
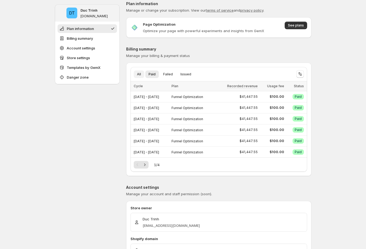
click at [138, 77] on button "All" at bounding box center [139, 75] width 11 height 8
click at [148, 165] on icon "Next" at bounding box center [144, 164] width 5 height 5
click at [144, 165] on icon "Next" at bounding box center [144, 164] width 5 height 5
click at [145, 165] on icon "Next" at bounding box center [144, 164] width 5 height 5
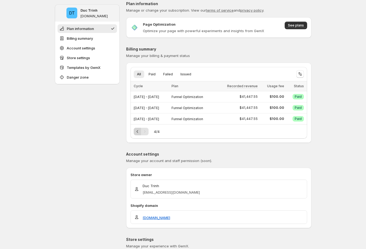
click at [140, 133] on icon "Previous" at bounding box center [137, 131] width 5 height 5
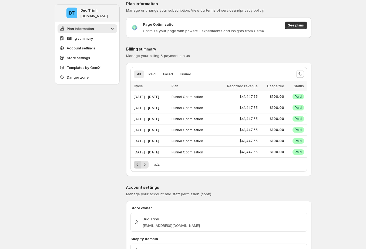
click at [139, 165] on icon "Previous" at bounding box center [137, 164] width 5 height 5
click at [144, 165] on icon "Next" at bounding box center [144, 164] width 5 height 5
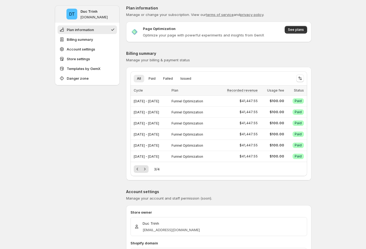
click at [234, 68] on div "All Paid Failed Issued More views All Paid Failed Issued More views Loading ite…" at bounding box center [218, 124] width 185 height 114
click at [140, 54] on p "Billing summary" at bounding box center [218, 53] width 185 height 5
click at [158, 60] on span "Manage your billing & payment status" at bounding box center [158, 60] width 64 height 4
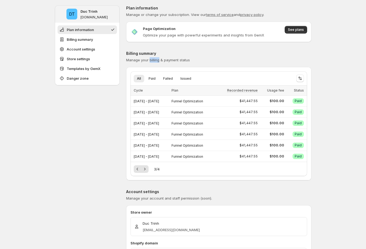
click at [158, 60] on span "Manage your billing & payment status" at bounding box center [158, 60] width 64 height 4
click at [297, 32] on span "See plans" at bounding box center [296, 30] width 16 height 4
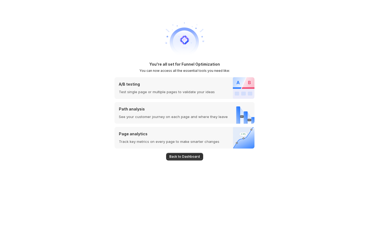
click at [195, 157] on span "Back to Dashboard" at bounding box center [184, 157] width 31 height 4
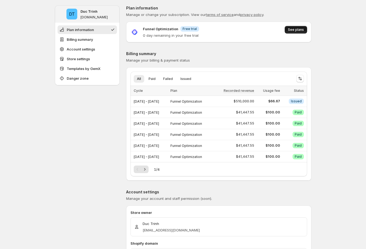
click at [299, 29] on span "See plans" at bounding box center [296, 30] width 16 height 4
click at [179, 29] on div "Funnel Optimization Info Free trial" at bounding box center [171, 29] width 56 height 6
click at [212, 31] on div "Funnel Optimization Info Free trial 0 day remaining in your free trial See plans" at bounding box center [219, 32] width 177 height 12
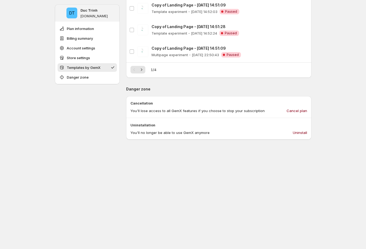
scroll to position [508, 0]
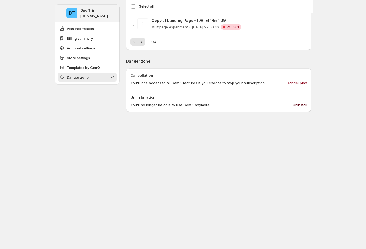
click at [309, 104] on button "Uninstall" at bounding box center [300, 105] width 21 height 9
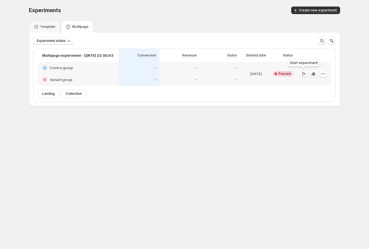
click at [303, 72] on icon "button" at bounding box center [303, 73] width 3 height 3
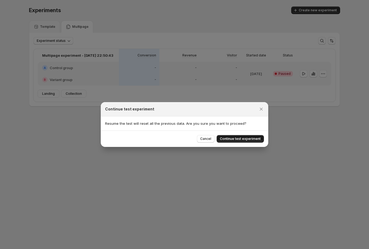
click at [247, 139] on span "Continue test experiment" at bounding box center [240, 139] width 41 height 4
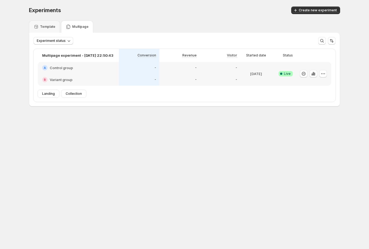
click at [166, 73] on div "-" at bounding box center [179, 68] width 41 height 12
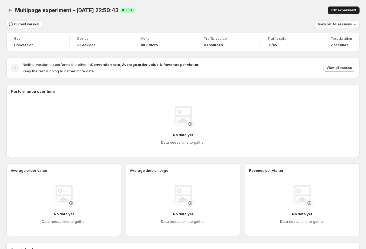
click at [342, 9] on span "Edit experiment" at bounding box center [343, 10] width 25 height 4
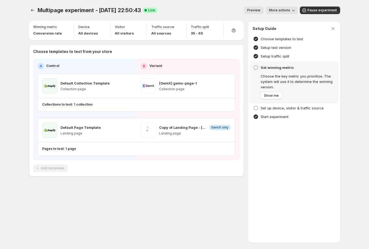
click at [336, 29] on icon "button" at bounding box center [333, 28] width 5 height 5
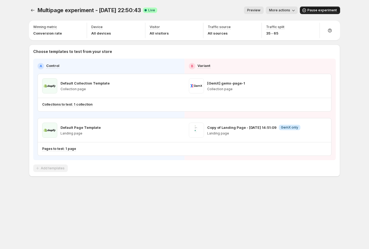
click at [330, 12] on span "Pause experiment" at bounding box center [322, 10] width 29 height 4
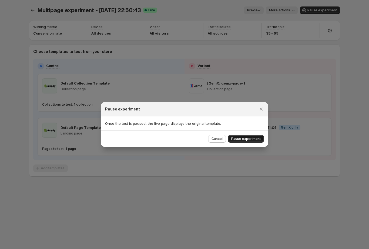
click at [257, 139] on span "Pause experiment" at bounding box center [245, 139] width 29 height 4
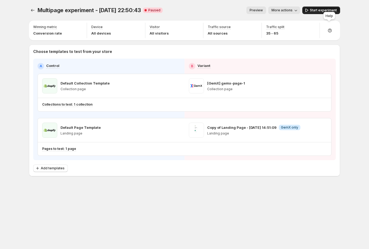
click at [305, 13] on icon "button" at bounding box center [306, 10] width 5 height 5
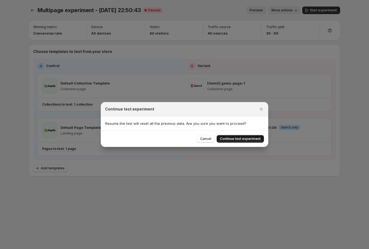
click at [251, 134] on div "Cancel Continue test experiment" at bounding box center [185, 139] width 168 height 16
click at [248, 141] on span "Continue test experiment" at bounding box center [240, 139] width 41 height 4
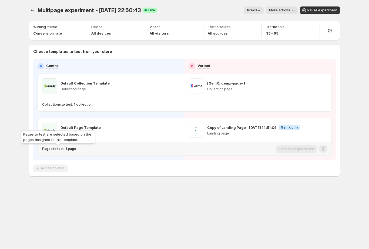
click at [66, 150] on p "Pages to test: 1 page" at bounding box center [59, 149] width 34 height 4
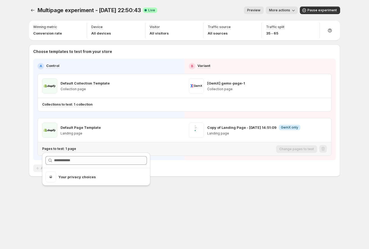
click at [66, 149] on p "Pages to test: 1 page" at bounding box center [59, 149] width 34 height 4
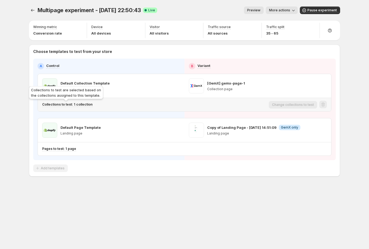
click at [75, 104] on p "Collections to test: 1 collection" at bounding box center [67, 104] width 51 height 4
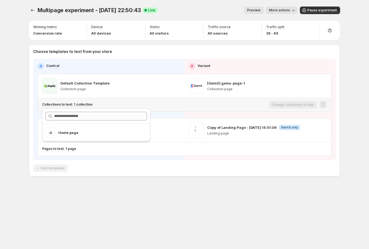
click at [78, 104] on p "Collections to test: 1 collection" at bounding box center [67, 104] width 51 height 4
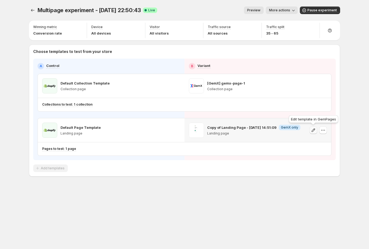
click at [316, 128] on icon "button" at bounding box center [313, 130] width 5 height 5
click at [307, 10] on icon "button" at bounding box center [304, 10] width 5 height 5
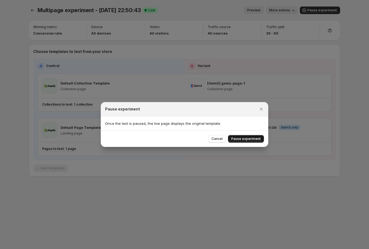
click at [254, 138] on span "Pause experiment" at bounding box center [245, 139] width 29 height 4
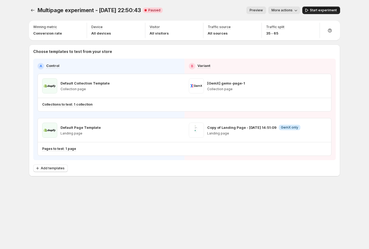
click at [325, 8] on button "Start experiment" at bounding box center [321, 10] width 38 height 8
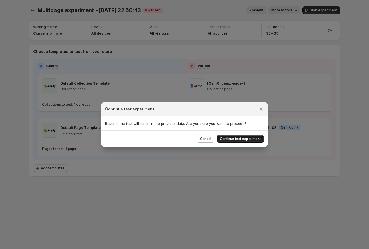
click at [250, 137] on span "Continue test experiment" at bounding box center [240, 139] width 41 height 4
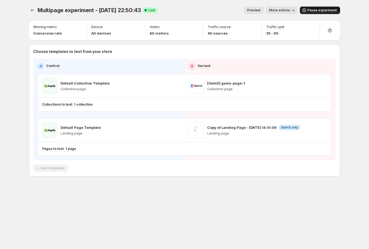
click at [315, 12] on span "Pause experiment" at bounding box center [322, 10] width 29 height 4
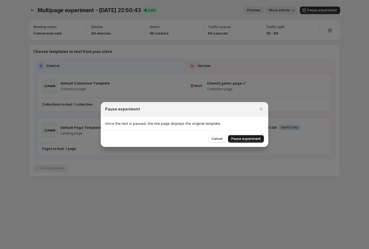
click at [247, 140] on span "Pause experiment" at bounding box center [245, 139] width 29 height 4
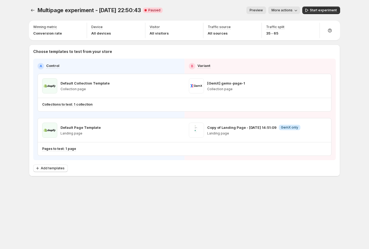
click at [255, 175] on div "Choose templates to test from your store A Control B Variant Default Collection…" at bounding box center [184, 111] width 311 height 132
click at [314, 130] on icon "button" at bounding box center [313, 130] width 5 height 5
click at [324, 8] on button "Start experiment" at bounding box center [321, 10] width 38 height 8
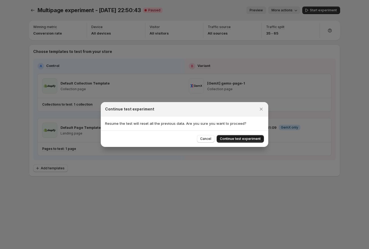
click at [243, 139] on span "Continue test experiment" at bounding box center [240, 139] width 41 height 4
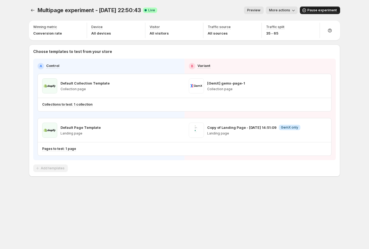
click at [325, 10] on span "Pause experiment" at bounding box center [322, 10] width 29 height 4
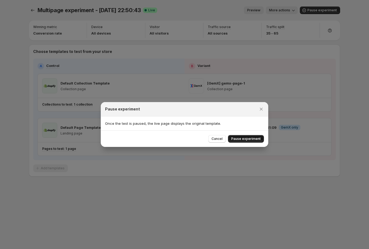
click at [250, 139] on span "Pause experiment" at bounding box center [245, 139] width 29 height 4
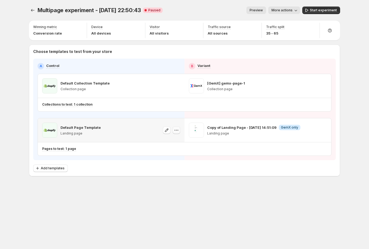
click at [179, 130] on icon "button" at bounding box center [176, 130] width 5 height 5
click at [262, 169] on div "Add templates" at bounding box center [184, 169] width 303 height 8
click at [321, 130] on icon "button" at bounding box center [323, 130] width 5 height 5
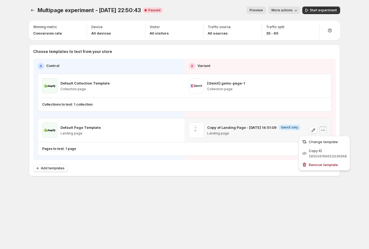
click at [321, 130] on icon "button" at bounding box center [323, 130] width 5 height 5
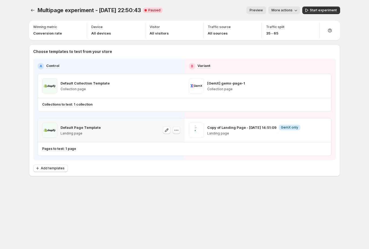
click at [178, 128] on icon "button" at bounding box center [176, 130] width 5 height 5
click at [177, 139] on span "Change template" at bounding box center [181, 141] width 37 height 5
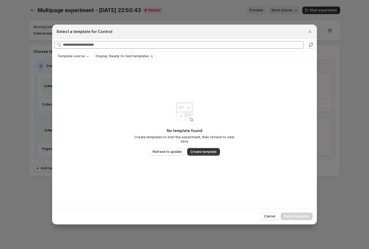
click at [150, 55] on icon "Clear" at bounding box center [152, 56] width 4 height 4
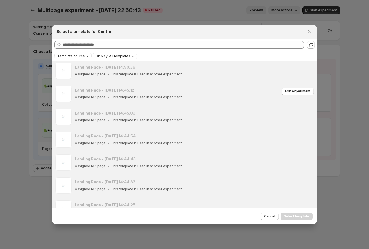
scroll to position [389, 0]
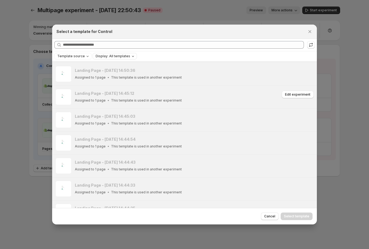
click at [267, 98] on div "Assigned to 1 page This template is used in another experiment" at bounding box center [177, 100] width 205 height 5
click at [294, 94] on span "Edit experiment" at bounding box center [297, 94] width 25 height 4
click at [342, 31] on div at bounding box center [184, 124] width 369 height 249
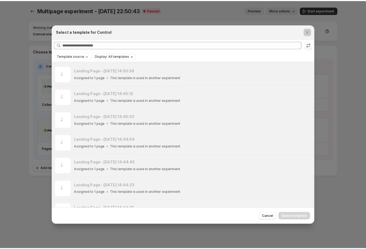
scroll to position [595, 0]
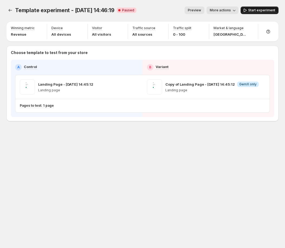
click at [254, 10] on span "Start experiment" at bounding box center [261, 10] width 27 height 4
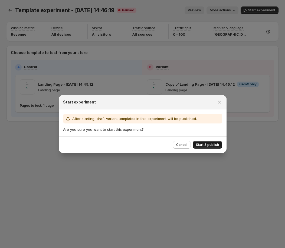
click at [217, 145] on span "Start & publish" at bounding box center [207, 145] width 23 height 4
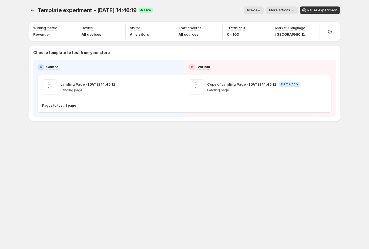
click at [127, 184] on div "Template experiment - [DATE] 14:46:19. This page is ready Template experiment -…" at bounding box center [184, 124] width 324 height 249
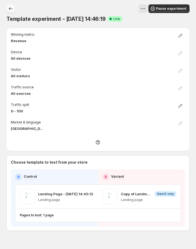
click at [14, 7] on button "Experiments" at bounding box center [10, 8] width 9 height 9
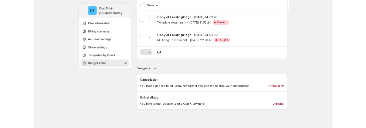
scroll to position [493, 0]
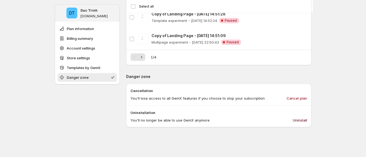
click at [303, 121] on span "Uninstall" at bounding box center [300, 119] width 14 height 5
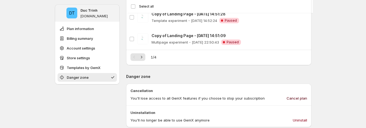
click at [297, 99] on span "Cancel plan" at bounding box center [297, 97] width 21 height 5
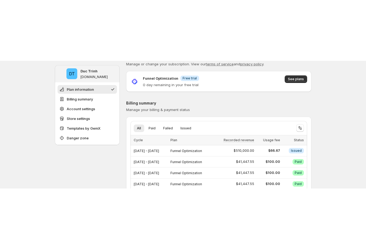
scroll to position [0, 0]
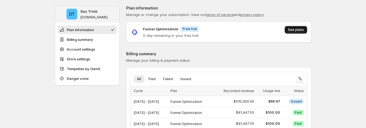
click at [296, 29] on span "See plans" at bounding box center [296, 30] width 16 height 4
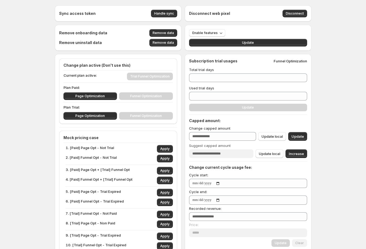
click at [217, 131] on div "Change capped amount ***" at bounding box center [222, 133] width 67 height 15
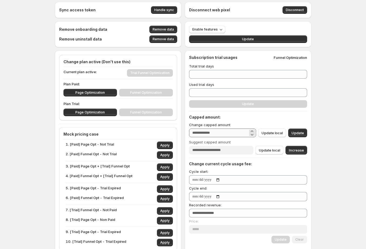
scroll to position [7, 0]
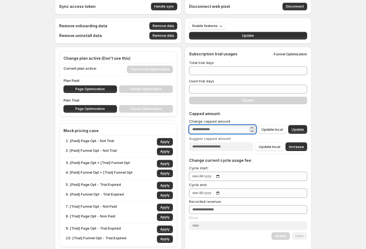
click at [215, 127] on input "***" at bounding box center [218, 129] width 59 height 9
click at [207, 130] on input "***" at bounding box center [218, 129] width 59 height 9
type input "***"
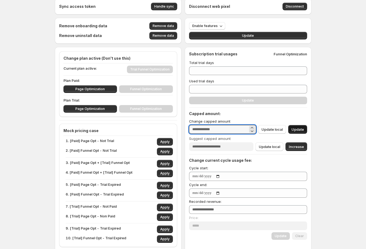
click at [294, 129] on span "Update" at bounding box center [298, 129] width 12 height 5
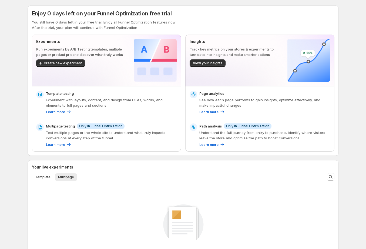
scroll to position [14, 0]
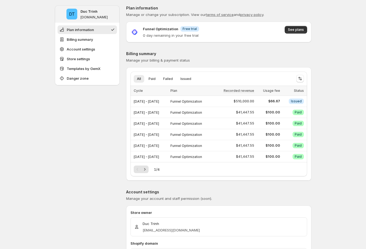
drag, startPoint x: 59, startPoint y: 108, endPoint x: 35, endPoint y: 97, distance: 26.2
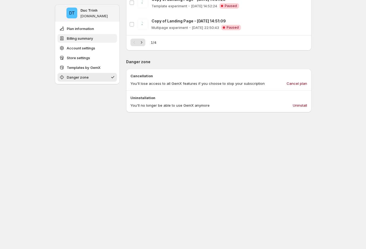
scroll to position [567, 0]
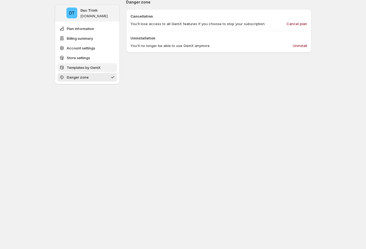
click at [83, 68] on span "Templates by GemX" at bounding box center [84, 67] width 34 height 5
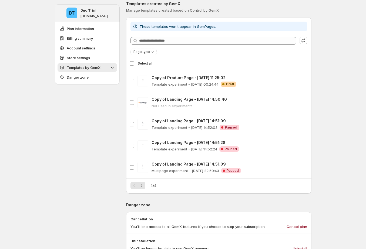
scroll to position [360, 0]
